Goal: Transaction & Acquisition: Subscribe to service/newsletter

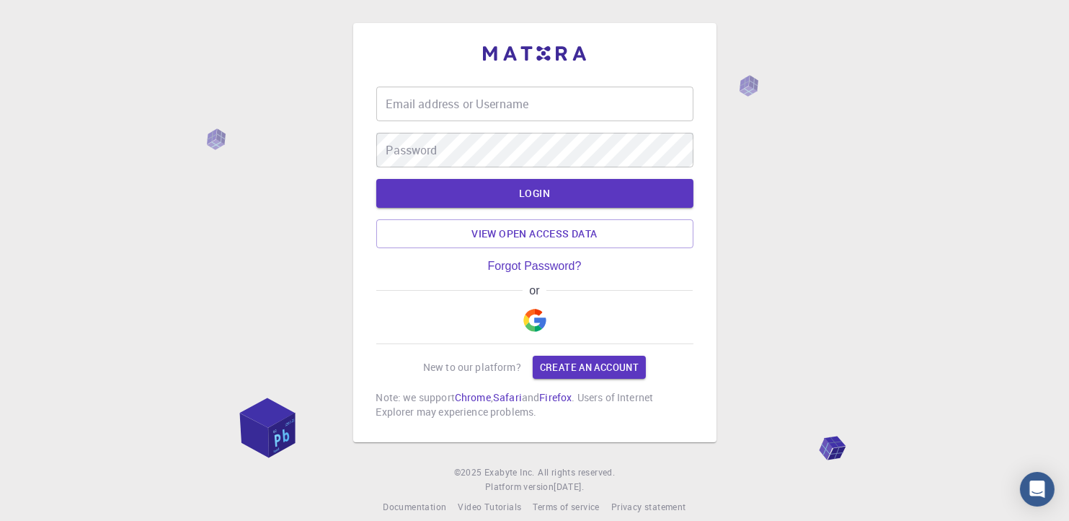
click at [405, 112] on input "Email address or Username" at bounding box center [534, 104] width 317 height 35
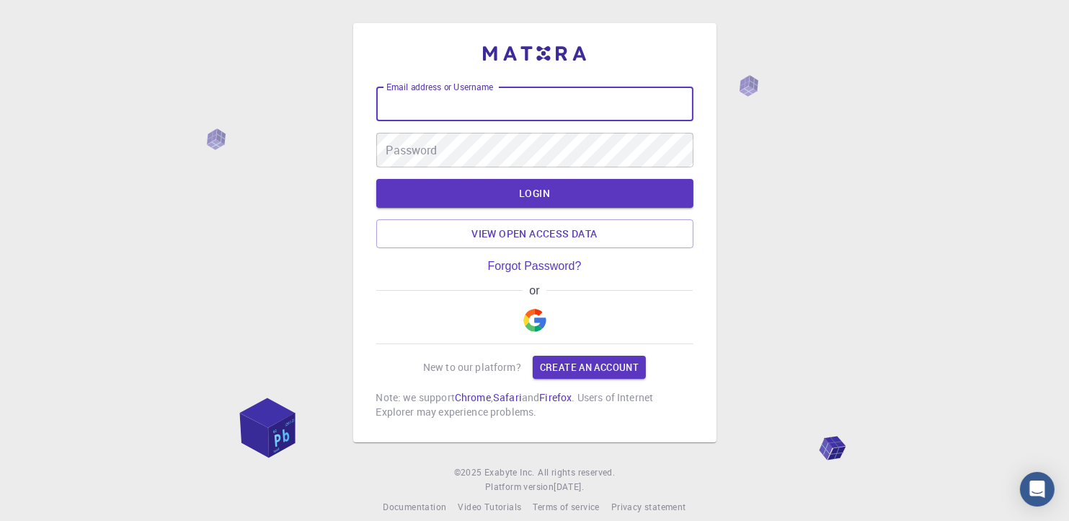
type input "jacontrerasp@correo.url.edu.gt"
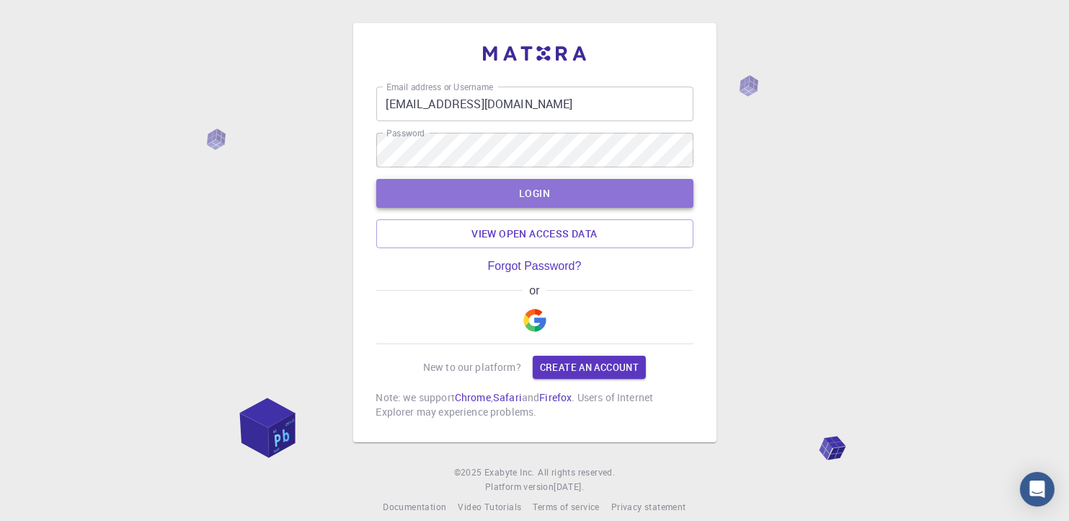
click at [615, 187] on button "LOGIN" at bounding box center [534, 193] width 317 height 29
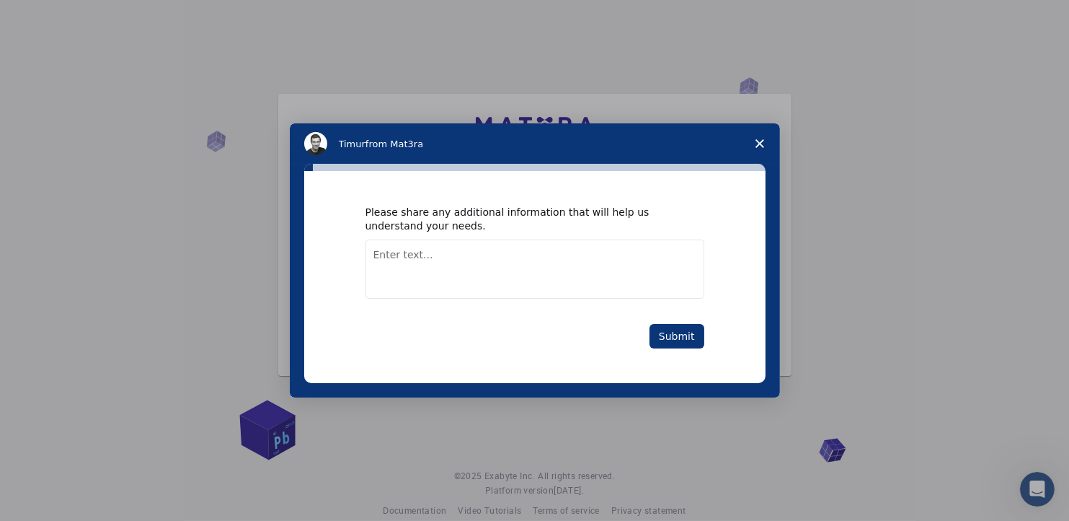
click at [758, 147] on icon "Close survey" at bounding box center [760, 143] width 9 height 9
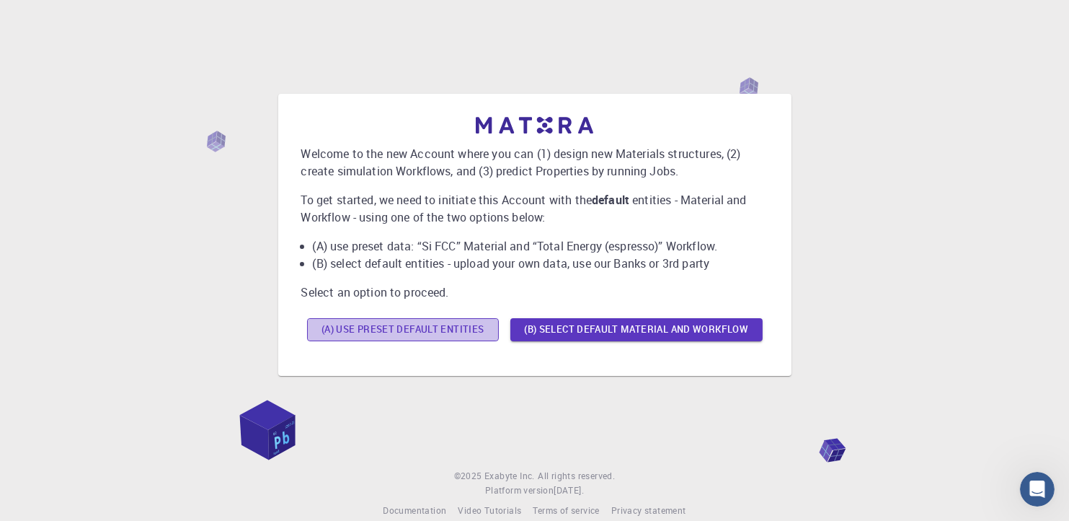
click at [393, 335] on button "(A) Use preset default entities" at bounding box center [403, 329] width 192 height 23
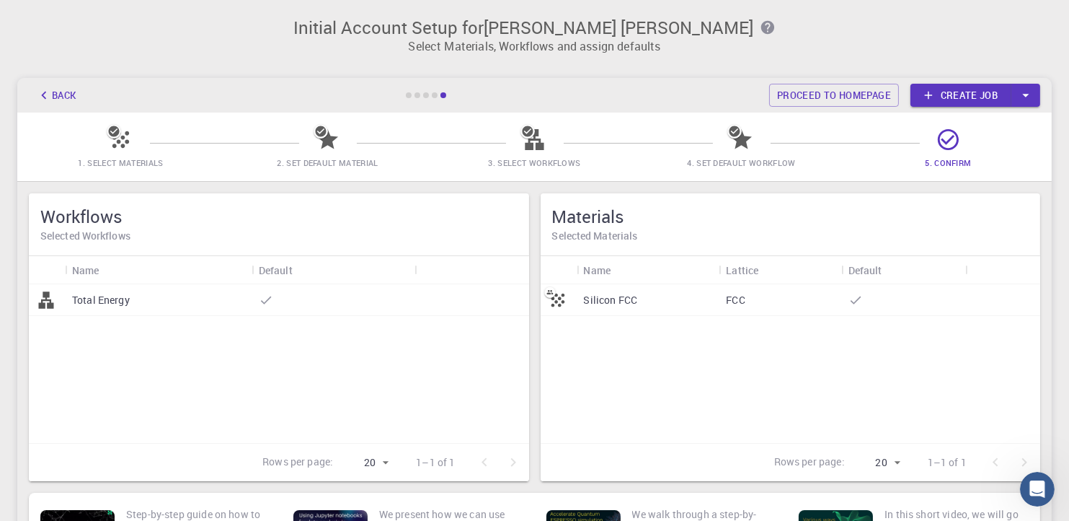
click at [952, 96] on link "Create job" at bounding box center [961, 95] width 101 height 23
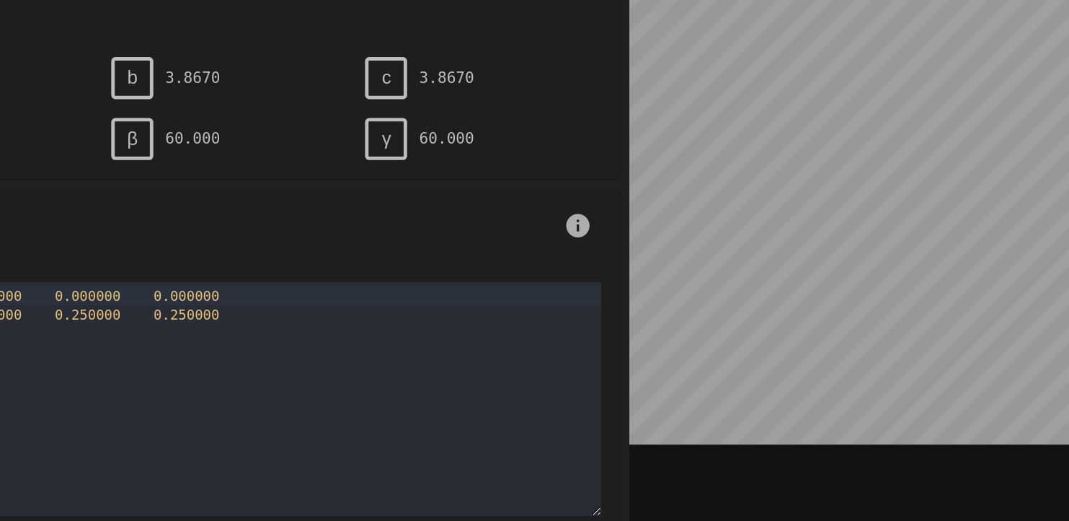
scroll to position [175, 0]
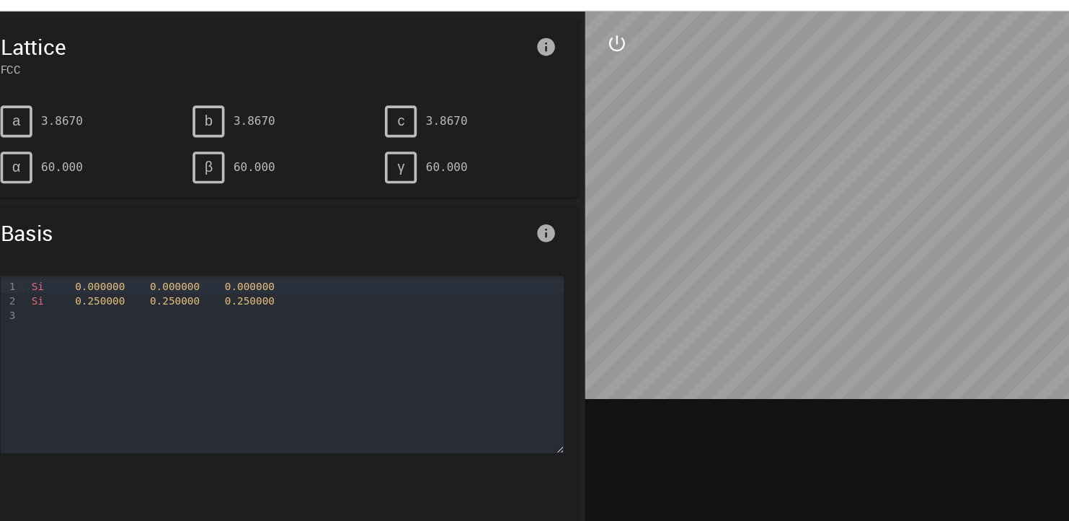
click at [97, 151] on span "a" at bounding box center [97, 147] width 6 height 13
click at [256, 137] on div "b" at bounding box center [253, 147] width 26 height 26
click at [581, 87] on icon "interactive" at bounding box center [585, 83] width 13 height 13
click at [578, 80] on icon "interactive" at bounding box center [585, 83] width 17 height 17
click at [577, 83] on icon "interactive" at bounding box center [585, 83] width 17 height 17
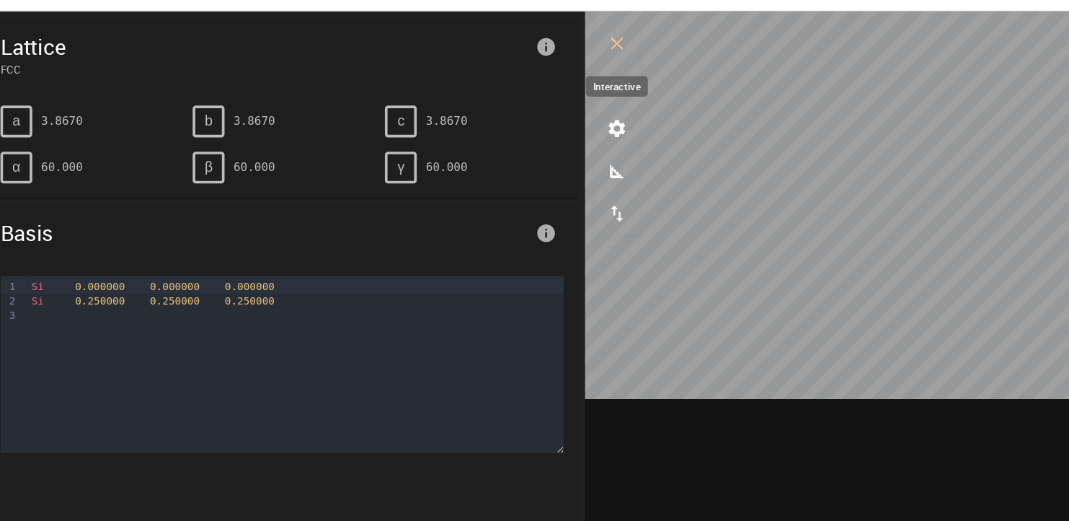
click at [591, 87] on icon "interactive" at bounding box center [585, 83] width 17 height 17
click at [585, 89] on icon "interactive" at bounding box center [585, 83] width 17 height 17
click at [585, 86] on icon "interactive" at bounding box center [585, 83] width 17 height 17
click at [584, 87] on icon "interactive" at bounding box center [585, 83] width 17 height 17
click at [586, 185] on icon "measurements" at bounding box center [585, 187] width 17 height 17
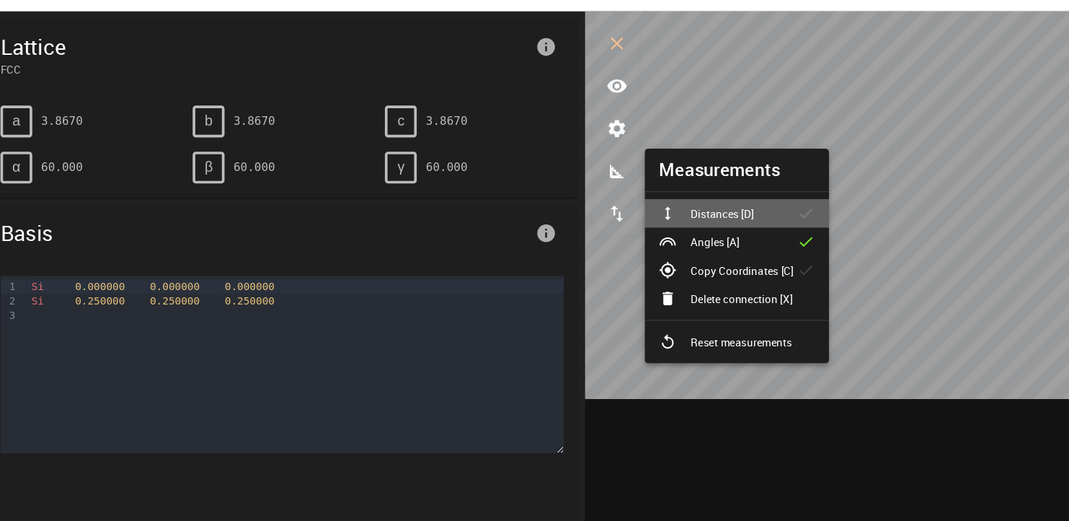
click at [656, 223] on p "Distances [D]" at bounding box center [670, 222] width 51 height 13
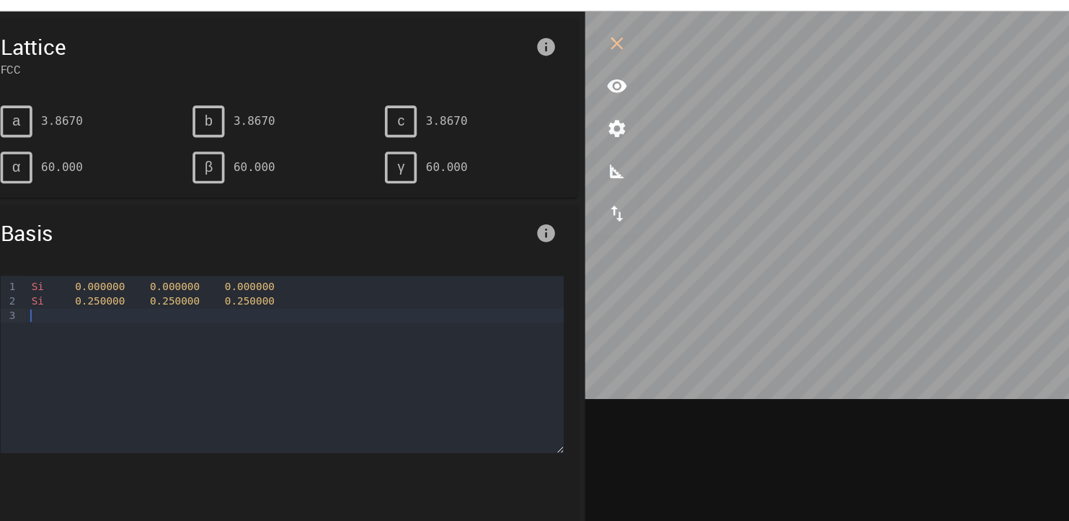
click at [370, 330] on div "Si 0.000000 0.000000 0.000000 Si 0.250000 0.250000 0.250000" at bounding box center [323, 345] width 437 height 144
click at [577, 187] on icon "measurements" at bounding box center [585, 187] width 17 height 17
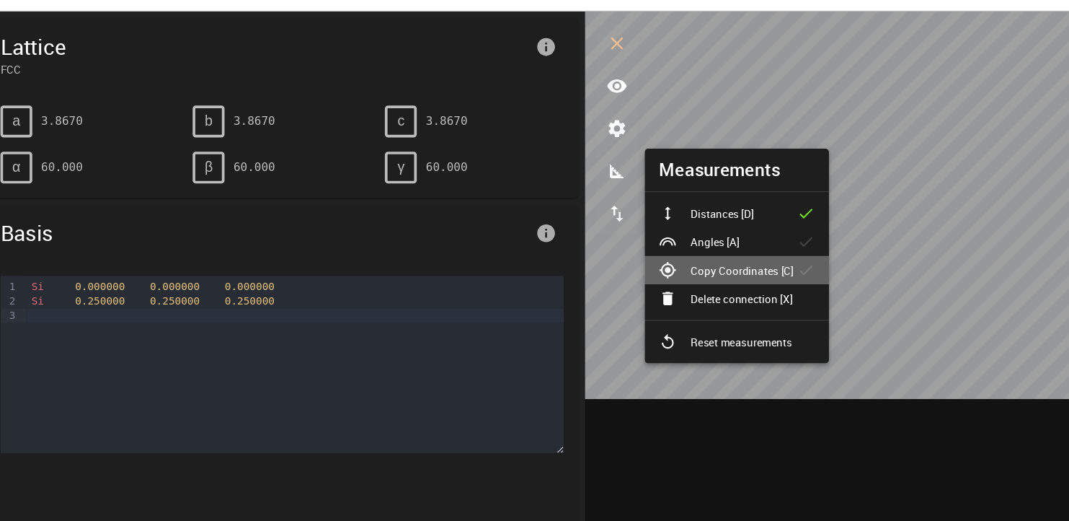
click at [665, 262] on p "Copy Coordinates [C]" at bounding box center [687, 268] width 84 height 13
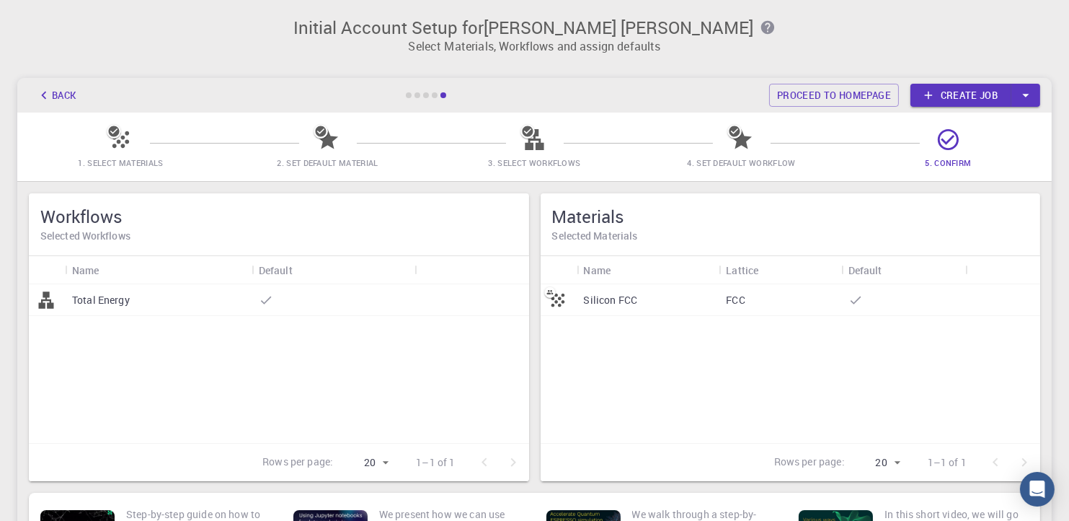
click at [670, 304] on div "Silicon FCC" at bounding box center [648, 300] width 143 height 32
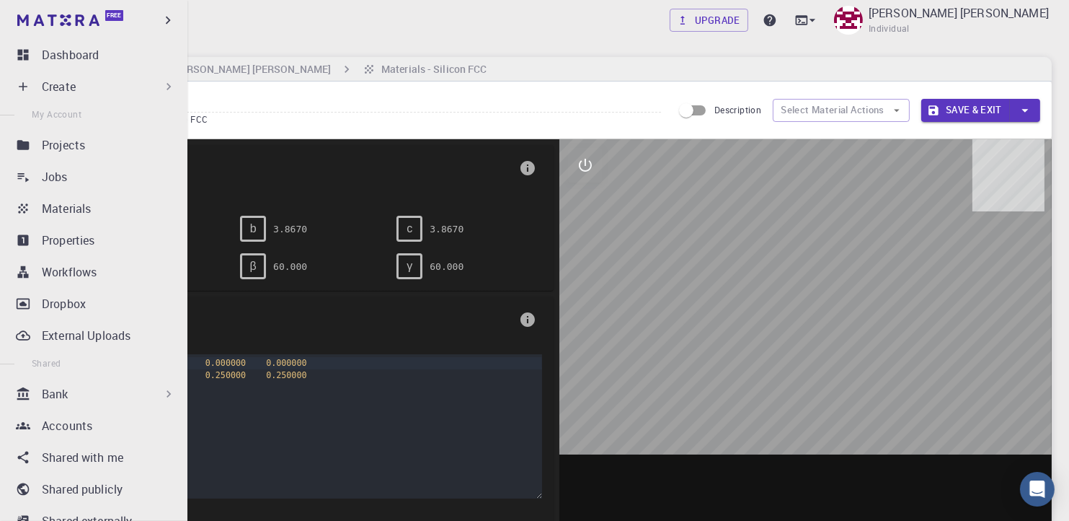
drag, startPoint x: 71, startPoint y: 403, endPoint x: 47, endPoint y: 403, distance: 23.8
click at [47, 403] on div "Bank" at bounding box center [97, 393] width 170 height 29
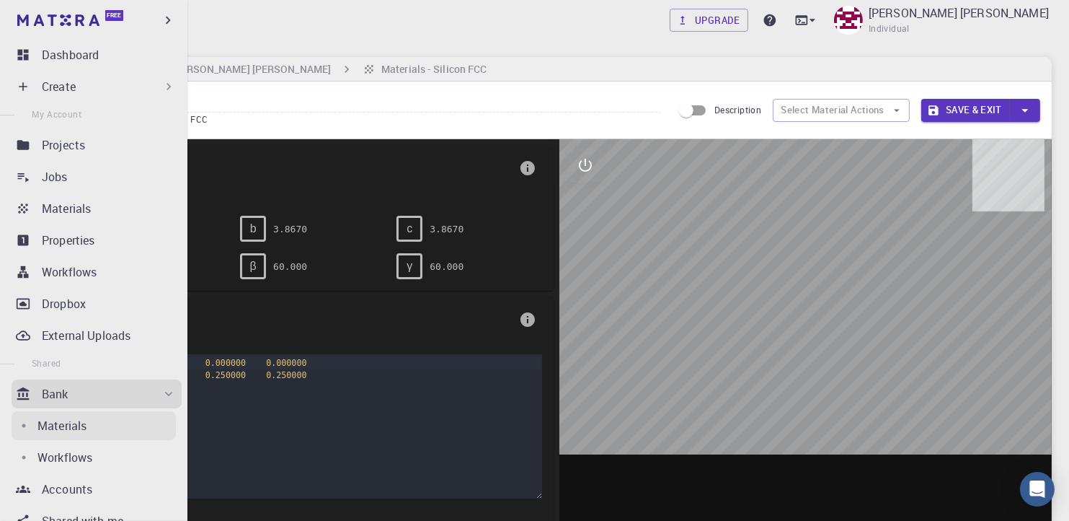
click at [41, 413] on link "Materials" at bounding box center [94, 425] width 164 height 29
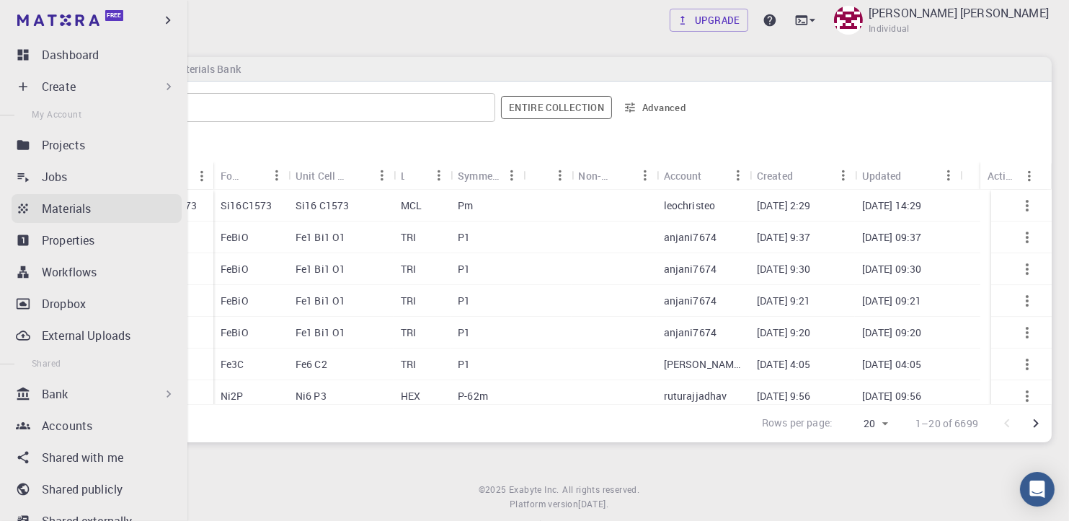
click at [58, 209] on p "Materials" at bounding box center [66, 208] width 49 height 17
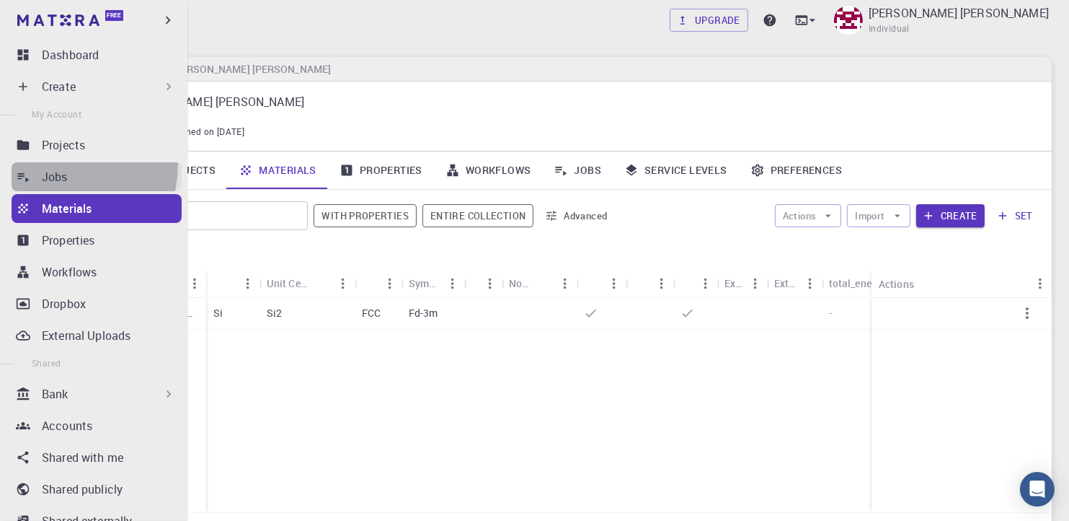
click at [47, 164] on link "Jobs" at bounding box center [97, 176] width 170 height 29
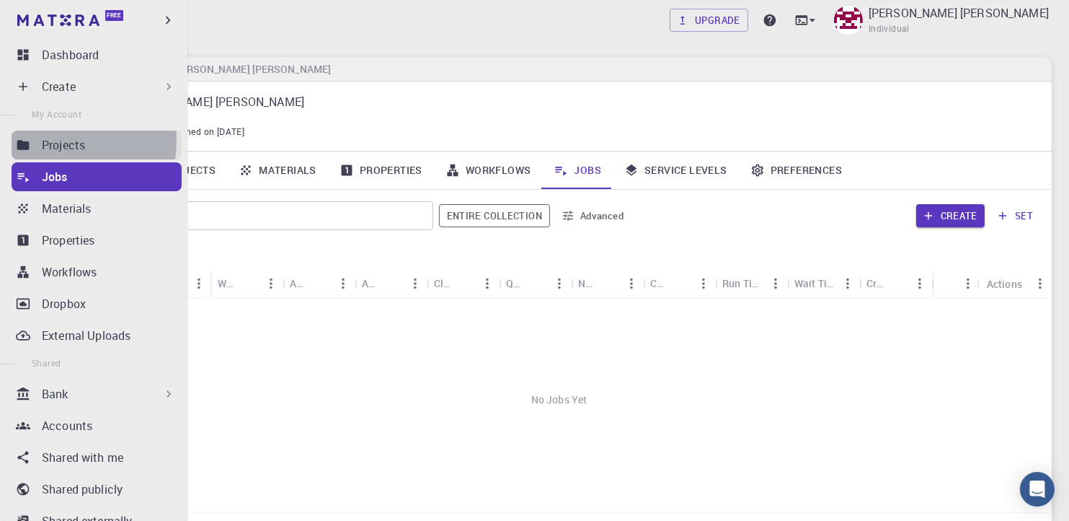
click at [64, 141] on p "Projects" at bounding box center [63, 144] width 43 height 17
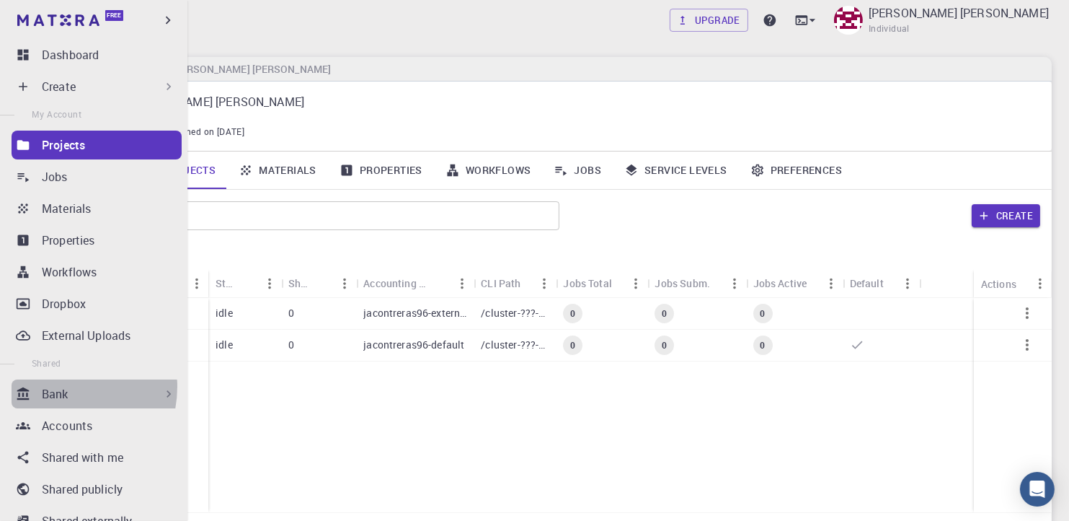
click at [58, 386] on p "Bank" at bounding box center [55, 393] width 27 height 17
click at [59, 440] on div "Materials Workflows" at bounding box center [97, 439] width 170 height 63
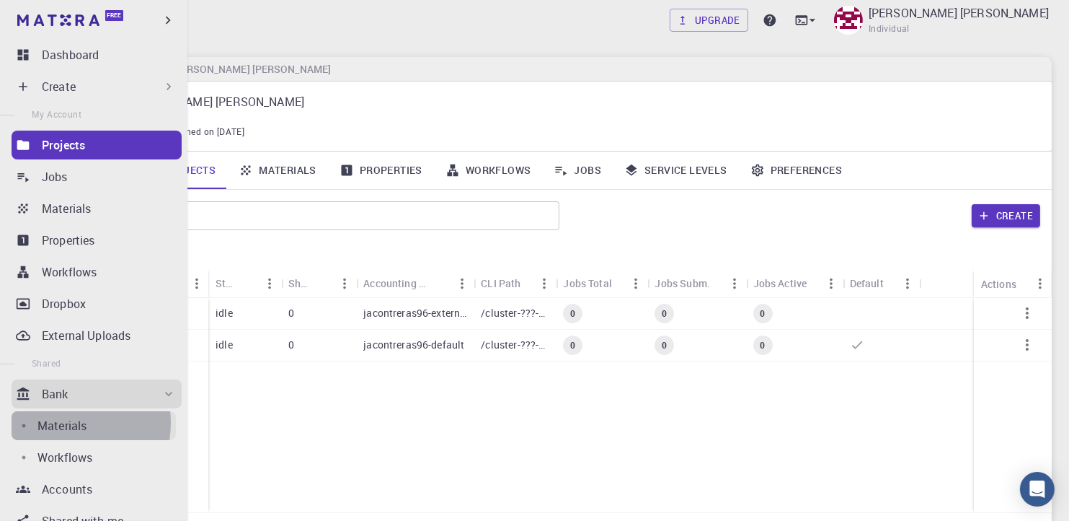
click at [58, 423] on p "Materials" at bounding box center [61, 425] width 49 height 17
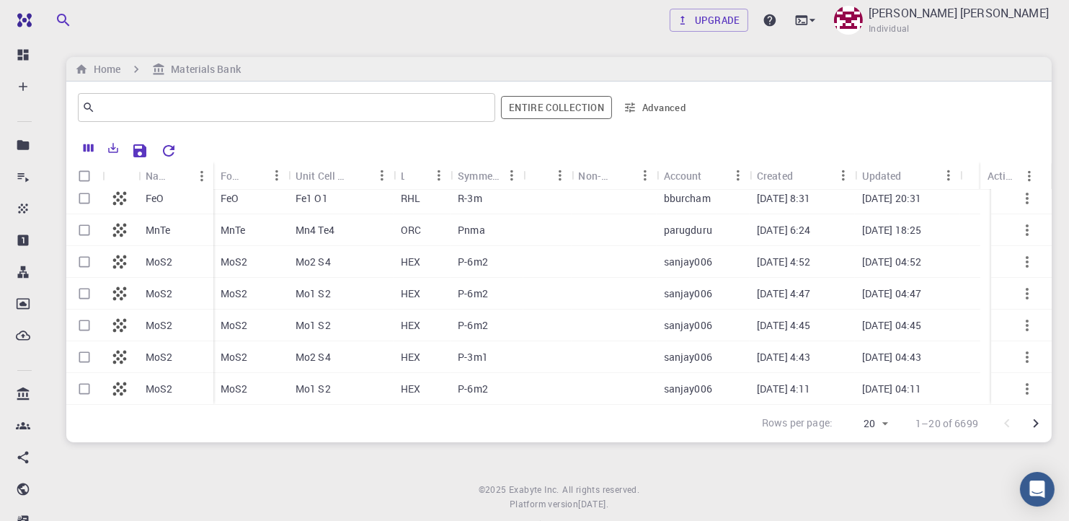
scroll to position [33, 0]
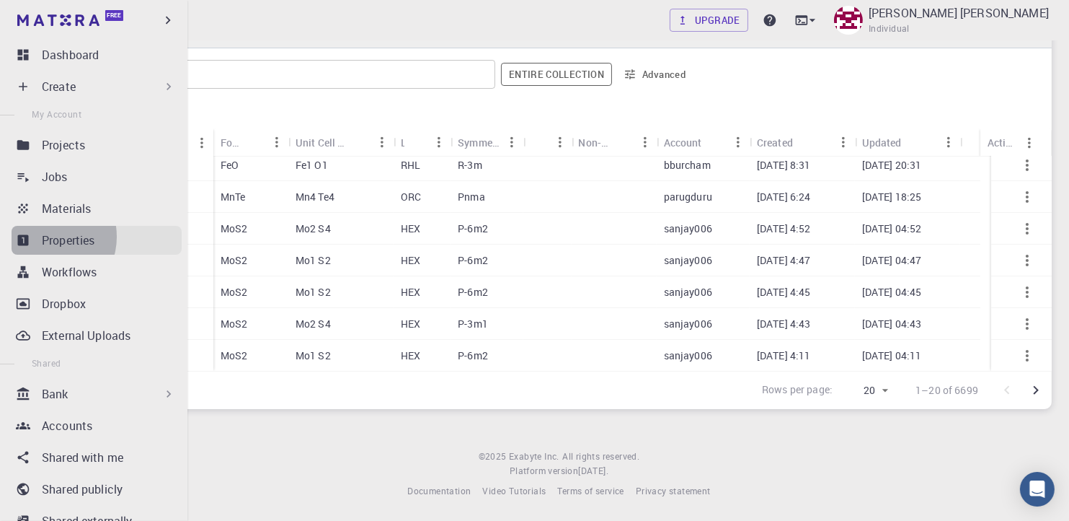
click at [46, 236] on p "Properties" at bounding box center [68, 239] width 53 height 17
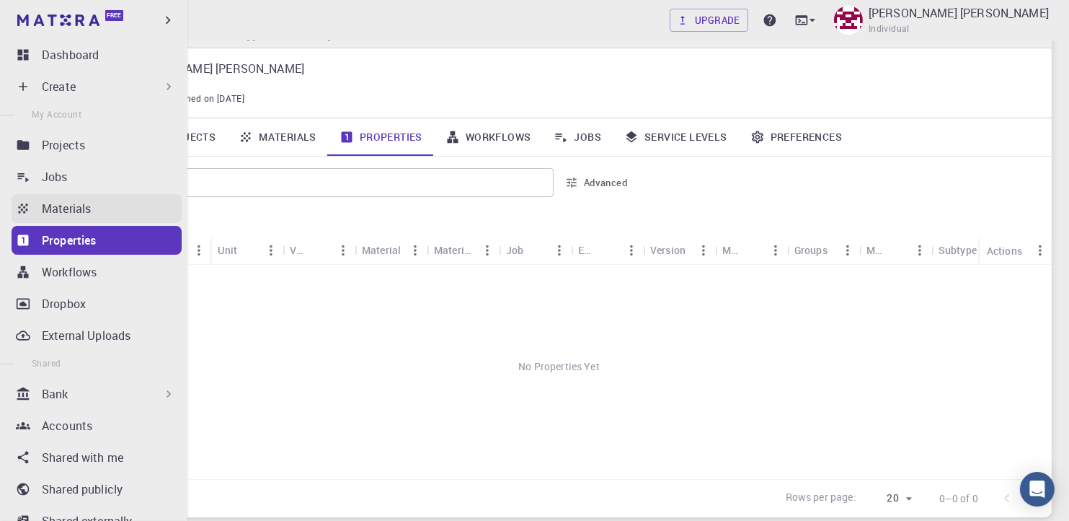
click at [61, 213] on p "Materials" at bounding box center [66, 208] width 49 height 17
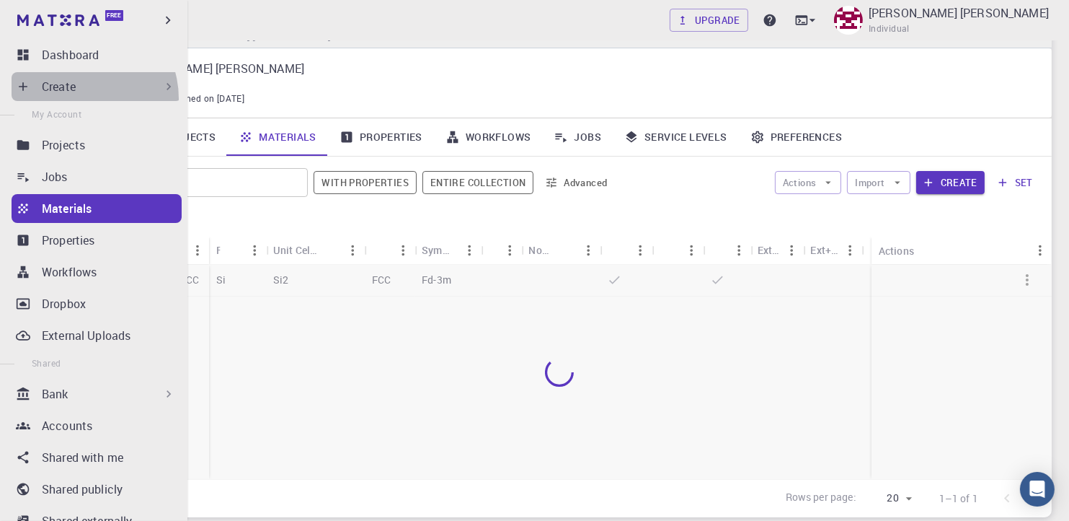
click at [81, 98] on div "Create" at bounding box center [97, 86] width 170 height 29
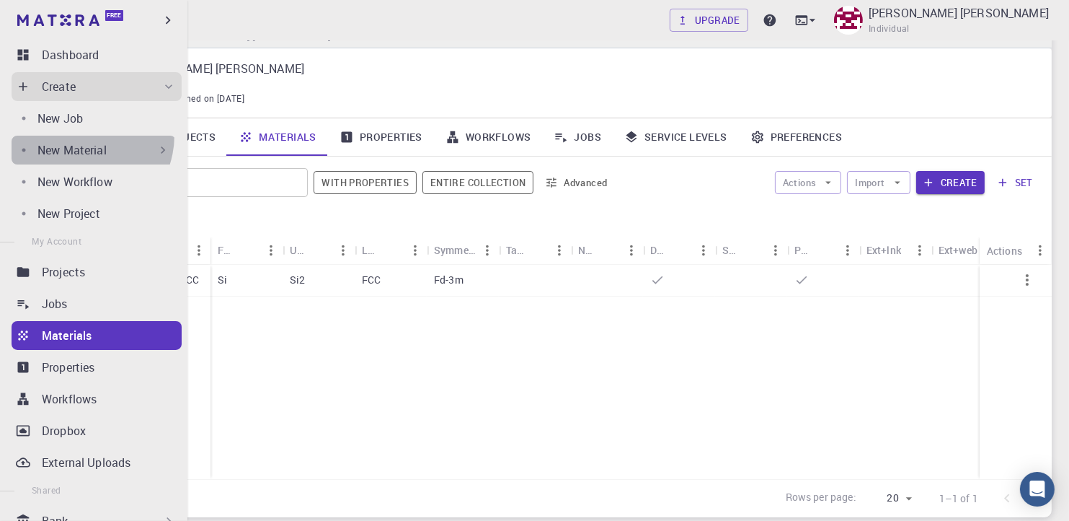
drag, startPoint x: 78, startPoint y: 135, endPoint x: 80, endPoint y: 171, distance: 36.1
click at [78, 146] on div "New Material" at bounding box center [94, 150] width 164 height 29
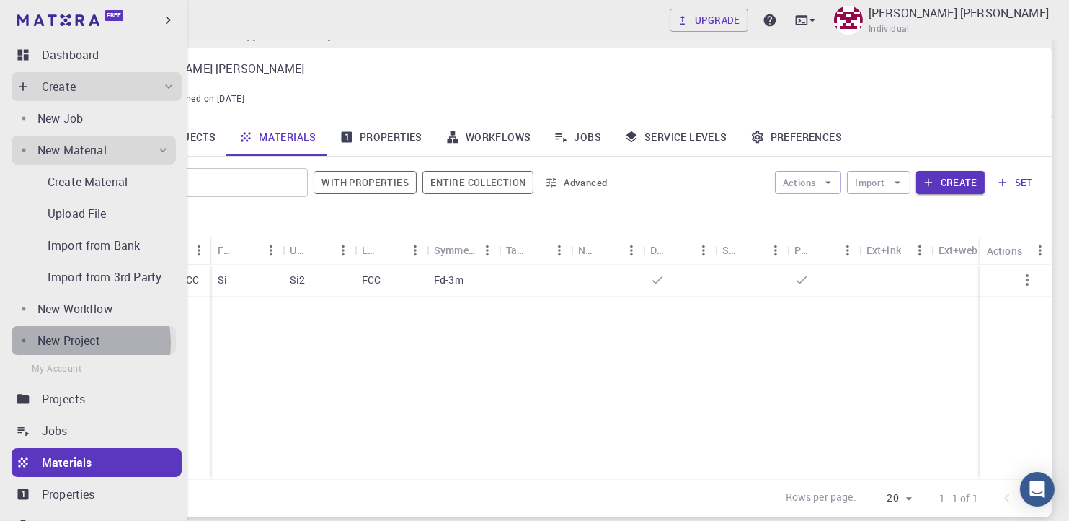
click at [68, 342] on p "New Project" at bounding box center [68, 340] width 63 height 17
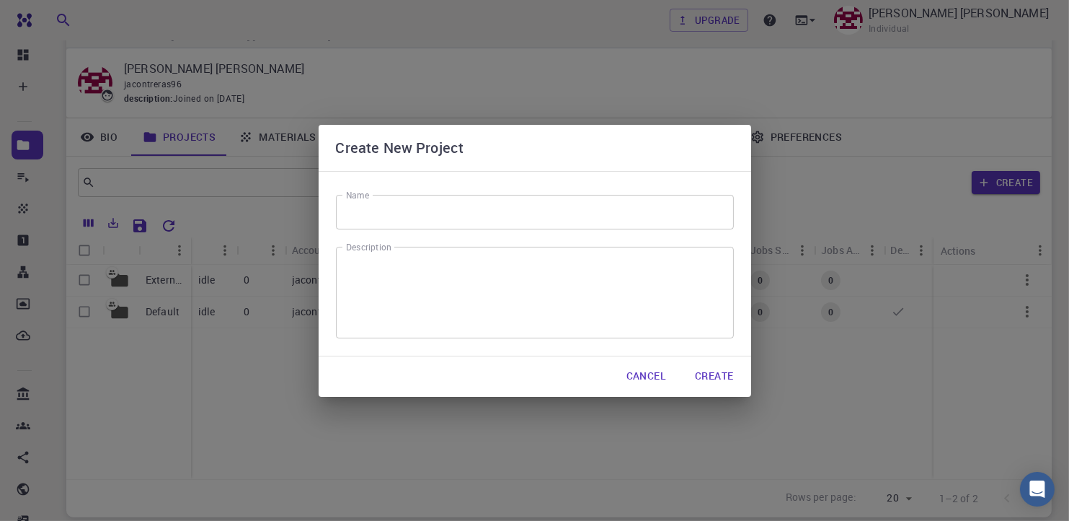
click at [386, 216] on input "Name" at bounding box center [535, 212] width 398 height 35
click at [650, 372] on button "Cancel" at bounding box center [646, 376] width 63 height 29
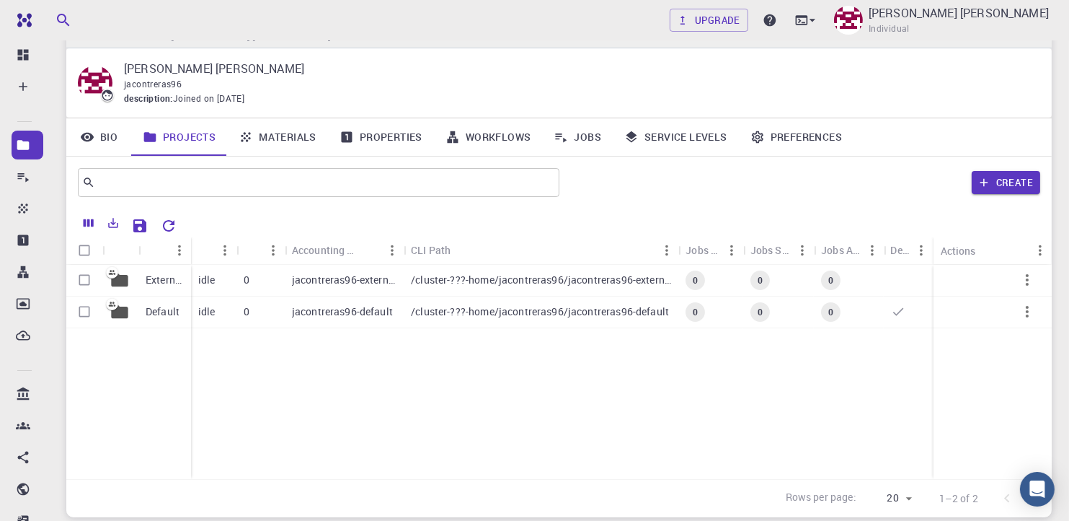
click at [720, 415] on div "External Default idle 0 jacontreras96-external /cluster-???-home/jacontreras96/…" at bounding box center [559, 372] width 986 height 214
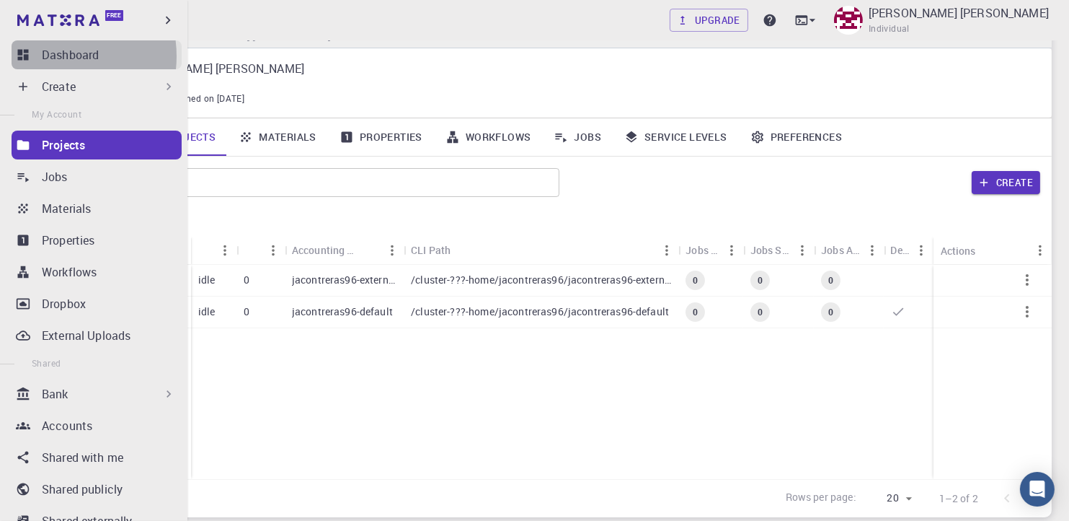
click at [53, 56] on p "Dashboard" at bounding box center [70, 54] width 57 height 17
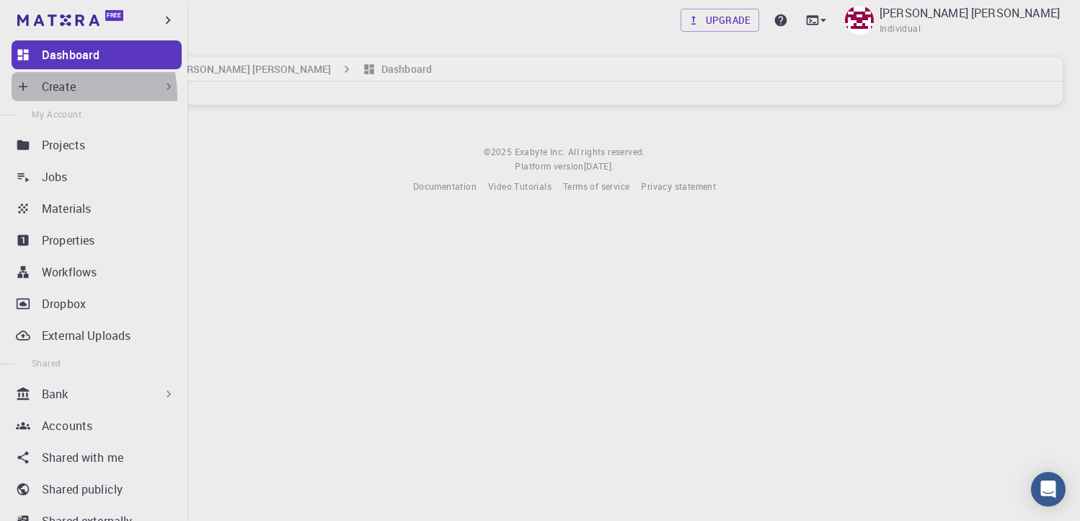
click at [54, 96] on div "Create" at bounding box center [97, 86] width 170 height 29
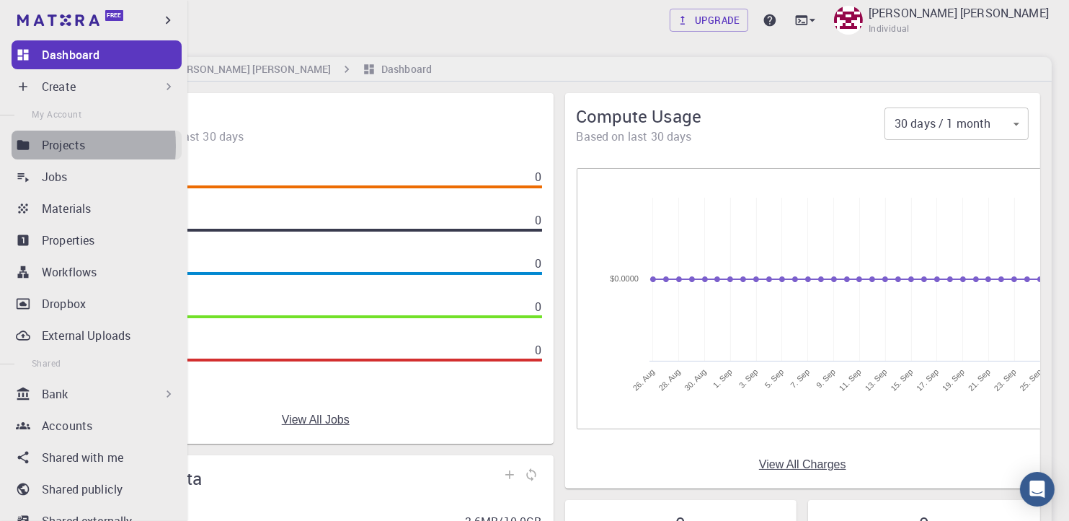
click at [22, 146] on icon at bounding box center [23, 144] width 12 height 9
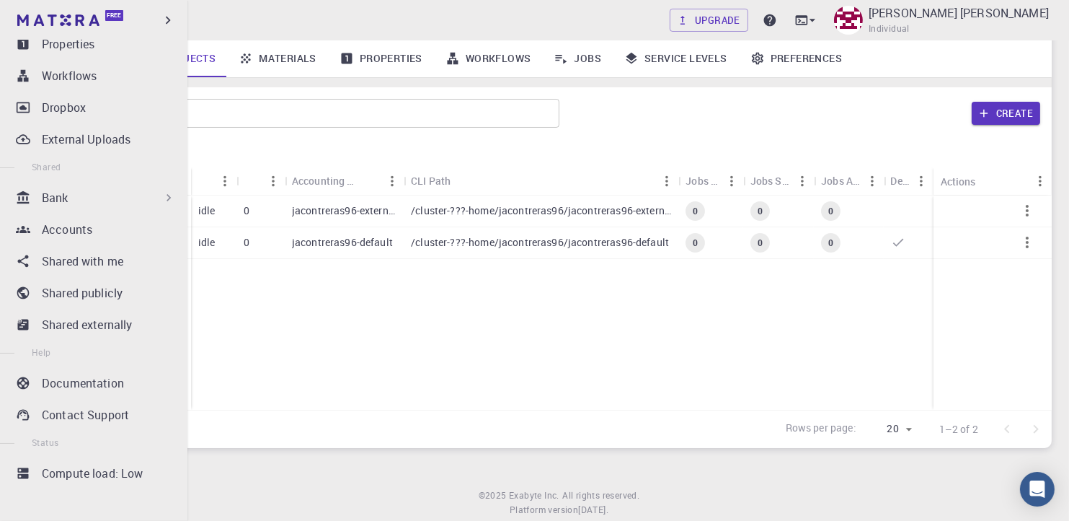
scroll to position [140, 0]
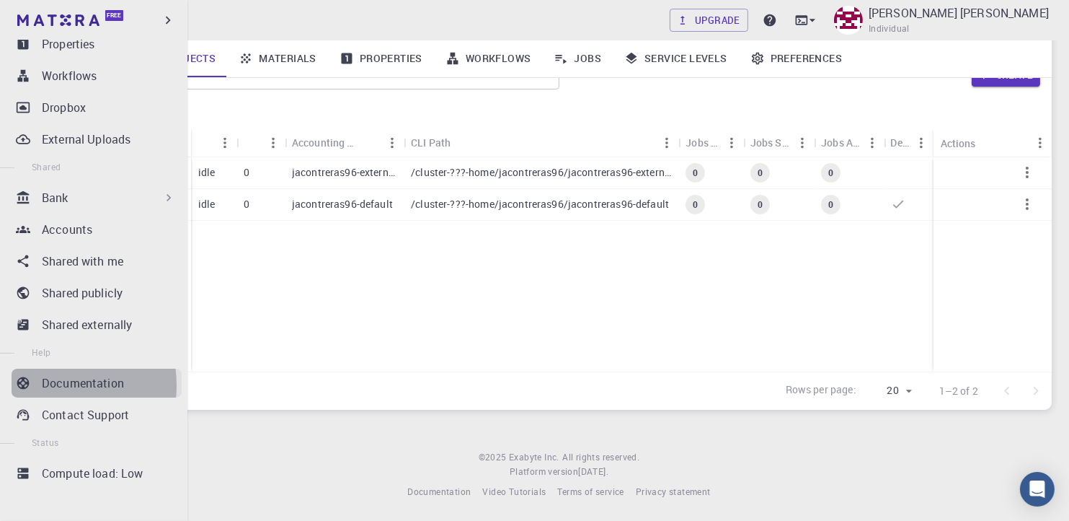
click at [52, 384] on p "Documentation" at bounding box center [83, 382] width 82 height 17
drag, startPoint x: 25, startPoint y: 18, endPoint x: 89, endPoint y: 19, distance: 64.9
click at [25, 18] on img at bounding box center [27, 20] width 20 height 14
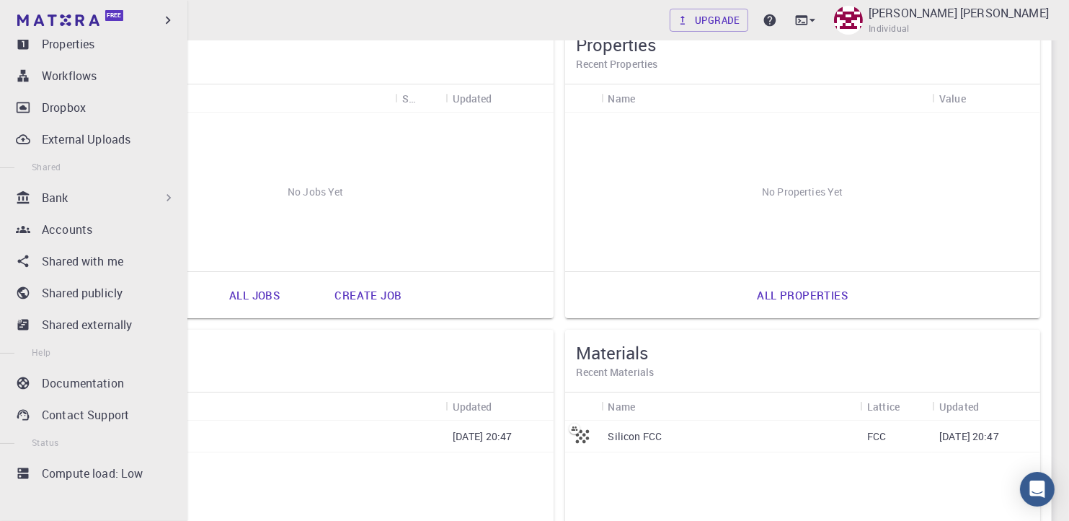
scroll to position [196, 0]
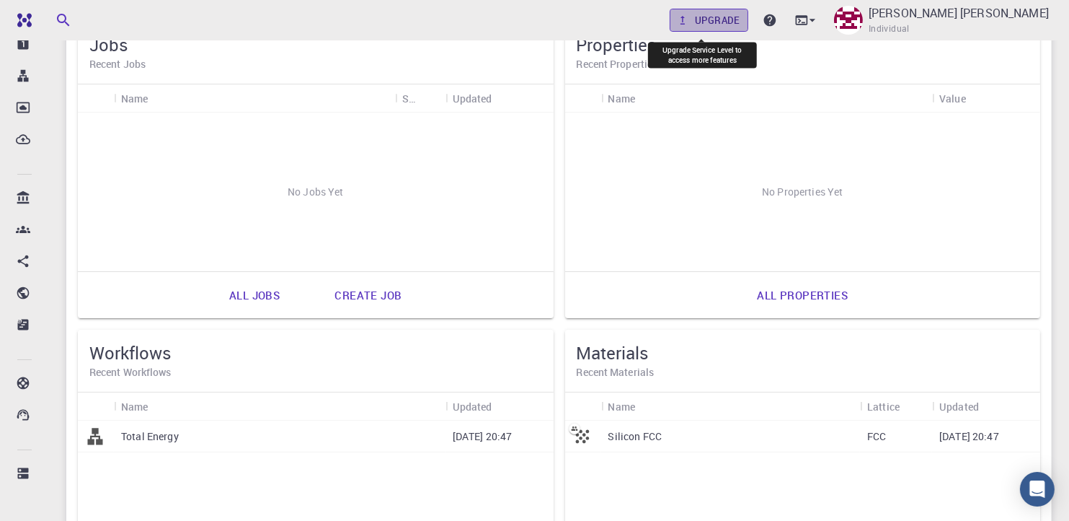
click at [704, 22] on link "Upgrade" at bounding box center [709, 20] width 79 height 23
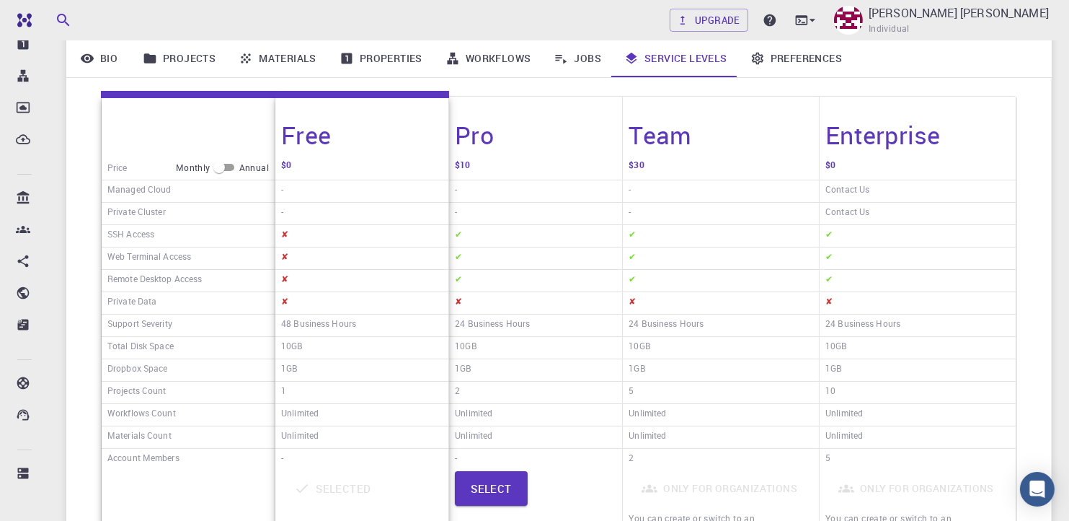
scroll to position [196, 0]
click at [526, 250] on div "✔" at bounding box center [535, 259] width 173 height 22
click at [539, 135] on div "Pro" at bounding box center [535, 126] width 173 height 59
click at [707, 159] on div "$30" at bounding box center [721, 168] width 196 height 25
click at [654, 141] on h4 "Team" at bounding box center [660, 135] width 63 height 30
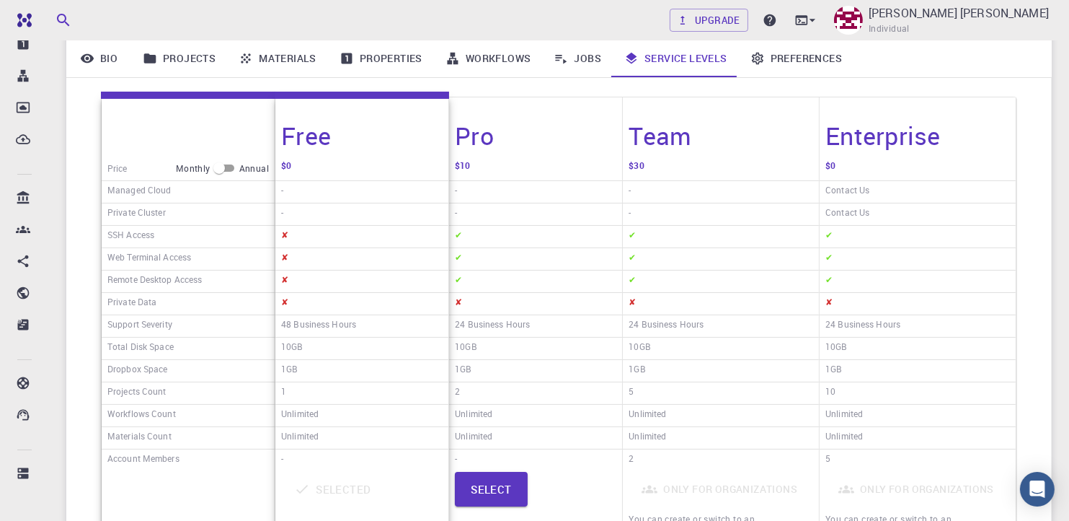
click at [661, 490] on div "Only for organizations You can create or switch to an organizational account in…" at bounding box center [721, 511] width 185 height 78
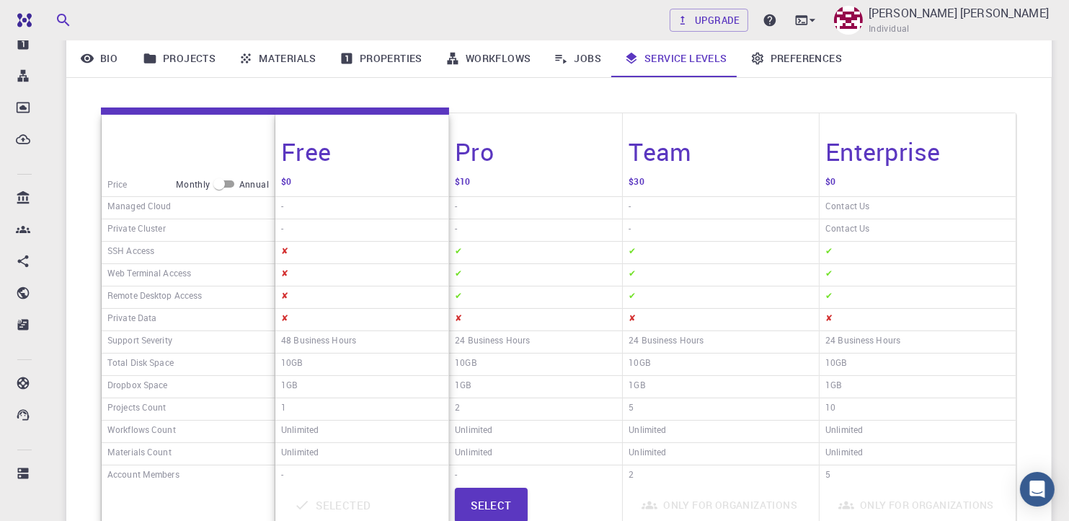
scroll to position [160, 0]
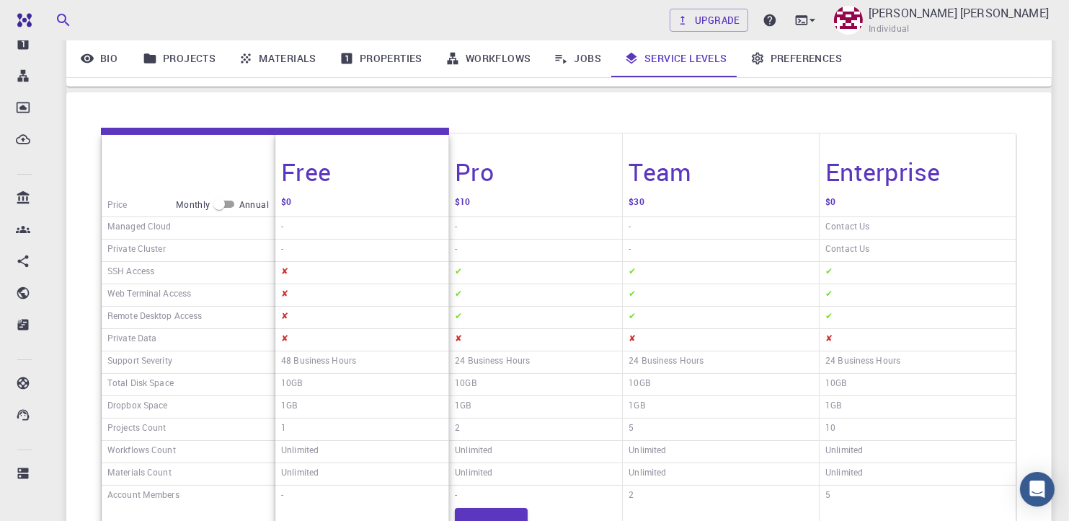
click at [224, 198] on input "checkbox" at bounding box center [219, 203] width 52 height 17
checkbox input "true"
click at [487, 246] on div "-" at bounding box center [535, 250] width 173 height 22
click at [477, 178] on h4 "Pro" at bounding box center [474, 171] width 39 height 30
click at [700, 22] on link "Upgrade" at bounding box center [709, 20] width 79 height 23
